Goal: Task Accomplishment & Management: Manage account settings

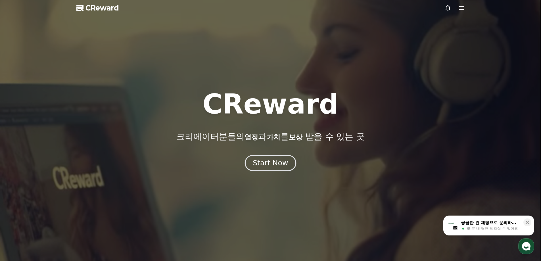
click at [274, 170] on button "Start Now" at bounding box center [270, 163] width 51 height 16
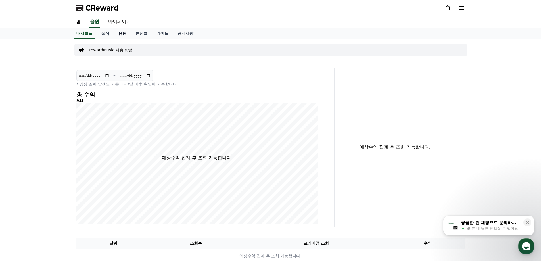
click at [125, 30] on link "음원" at bounding box center [122, 33] width 17 height 11
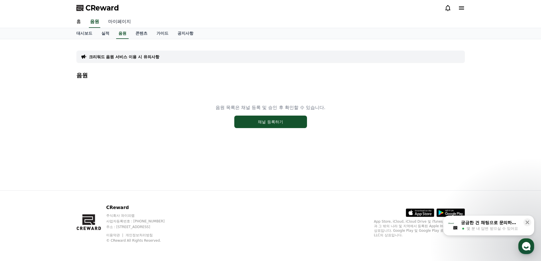
click at [123, 24] on link "마이페이지" at bounding box center [120, 22] width 32 height 12
select select "**********"
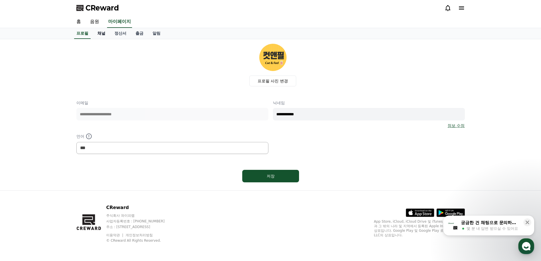
click at [108, 34] on link "채널" at bounding box center [101, 33] width 17 height 11
click at [116, 34] on link "정산서" at bounding box center [120, 33] width 21 height 11
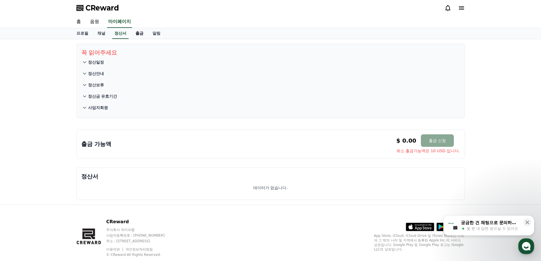
click at [136, 34] on link "출금" at bounding box center [139, 33] width 17 height 11
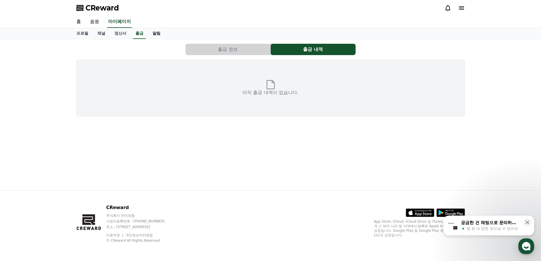
click at [163, 33] on link "알림" at bounding box center [156, 33] width 17 height 11
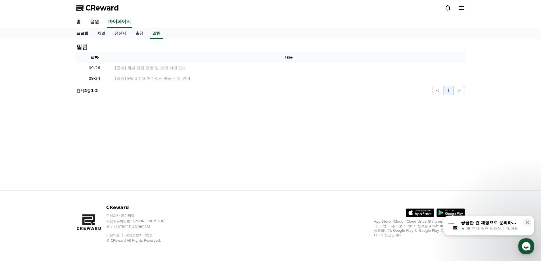
click at [84, 33] on link "프로필" at bounding box center [82, 33] width 21 height 11
select select "**********"
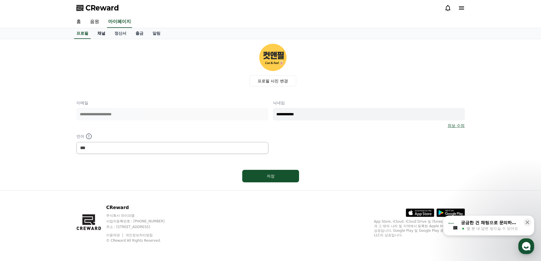
click at [98, 35] on link "채널" at bounding box center [101, 33] width 17 height 11
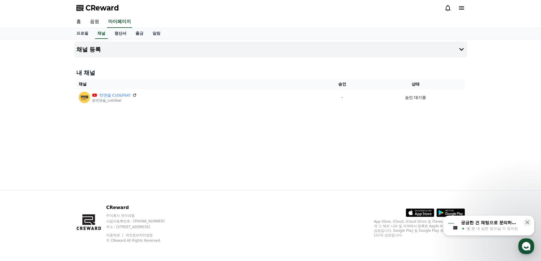
click at [121, 34] on link "정산서" at bounding box center [120, 33] width 21 height 11
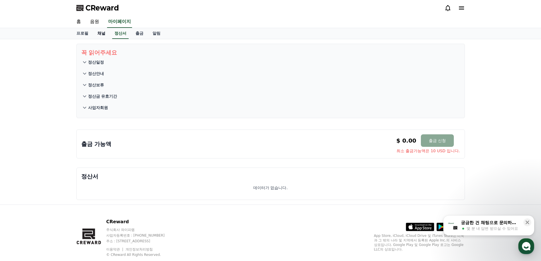
click at [104, 34] on link "채널" at bounding box center [101, 33] width 17 height 11
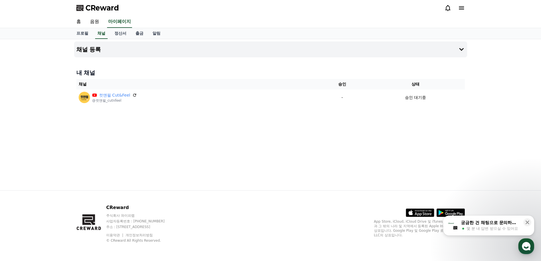
click at [203, 160] on div "채널 등록 내 채널 채널 승인 상태 컷앤필 Cut&Feel @컷앤필_cutnfeel - 승인 대기중" at bounding box center [271, 114] width 398 height 151
drag, startPoint x: 366, startPoint y: 155, endPoint x: 361, endPoint y: 139, distance: 16.3
click at [365, 152] on div "채널 등록 내 채널 채널 승인 상태 컷앤필 Cut&Feel @컷앤필_cutnfeel - 승인 대기중" at bounding box center [271, 114] width 398 height 151
